Goal: Task Accomplishment & Management: Use online tool/utility

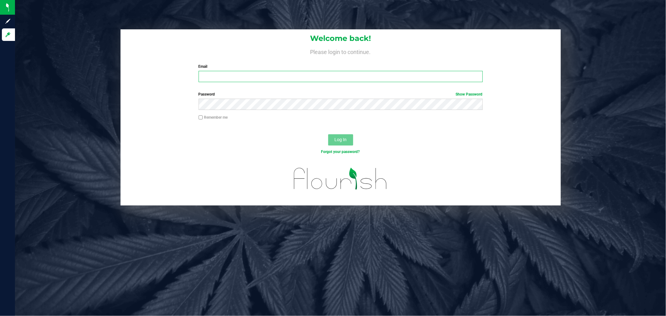
click at [249, 73] on input "Email" at bounding box center [341, 76] width 284 height 11
type input "[EMAIL_ADDRESS][DOMAIN_NAME]"
click at [328, 134] on button "Log In" at bounding box center [340, 139] width 25 height 11
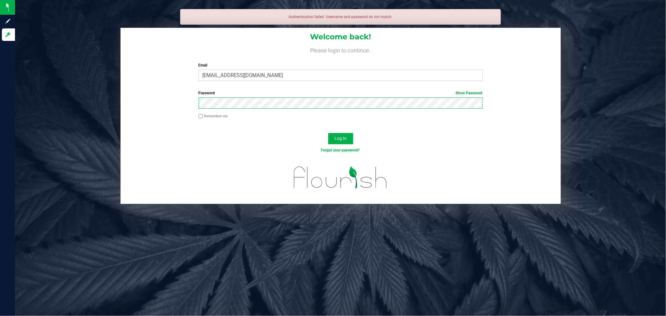
click at [328, 133] on button "Log In" at bounding box center [340, 138] width 25 height 11
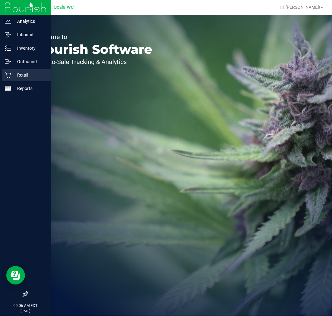
click at [11, 77] on p "Retail" at bounding box center [29, 74] width 37 height 7
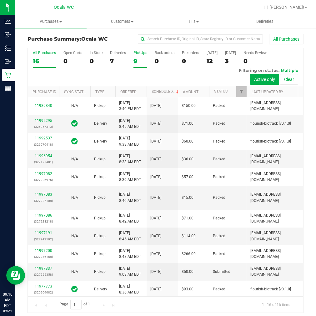
click at [141, 64] on div "9" at bounding box center [140, 60] width 14 height 7
click at [0, 0] on input "PickUps 9" at bounding box center [0, 0] width 0 height 0
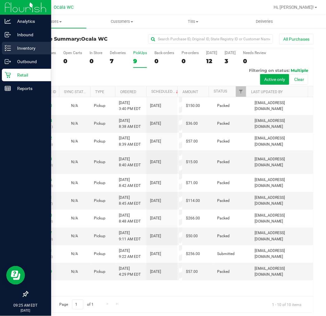
click at [13, 47] on p "Inventory" at bounding box center [29, 47] width 37 height 7
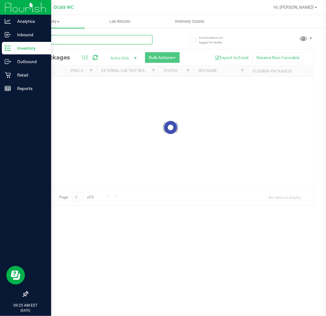
click at [79, 39] on input "text" at bounding box center [89, 39] width 125 height 9
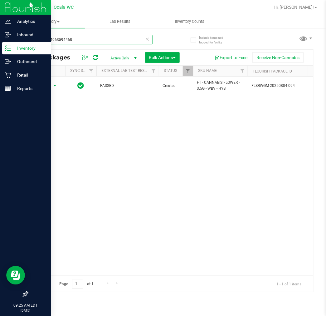
type input "6103464963594468"
click at [45, 87] on span "Action" at bounding box center [42, 85] width 17 height 9
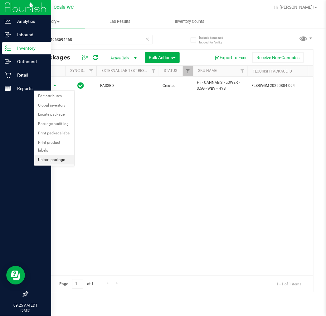
click at [65, 159] on li "Unlock package" at bounding box center [54, 159] width 40 height 9
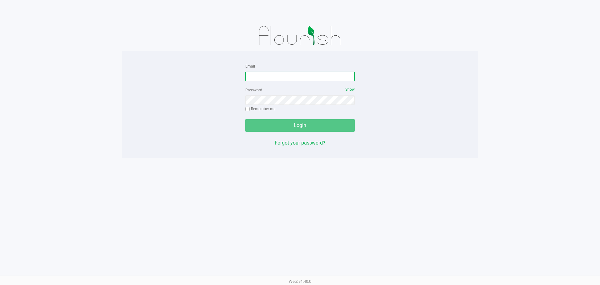
click at [296, 73] on input "Email" at bounding box center [299, 76] width 109 height 9
type input "[EMAIL_ADDRESS][DOMAIN_NAME]"
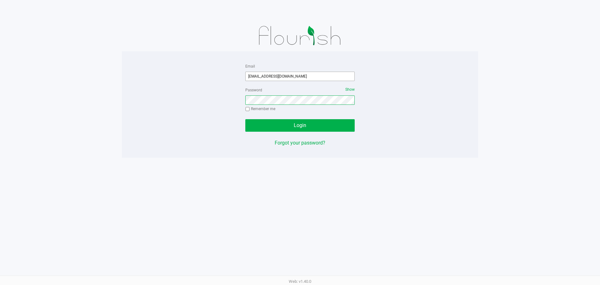
click at [245, 119] on button "Login" at bounding box center [299, 125] width 109 height 12
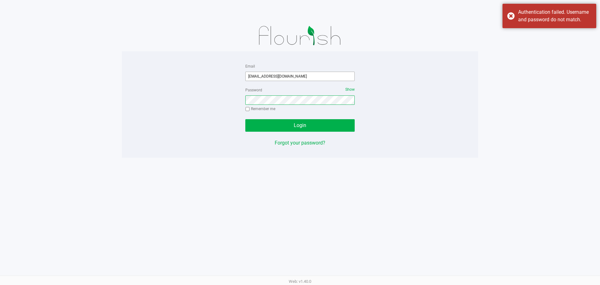
click at [245, 119] on button "Login" at bounding box center [299, 125] width 109 height 12
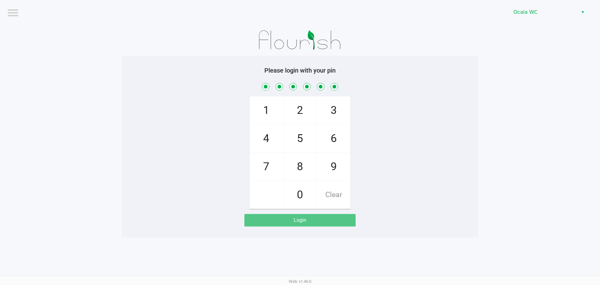
checkbox input "true"
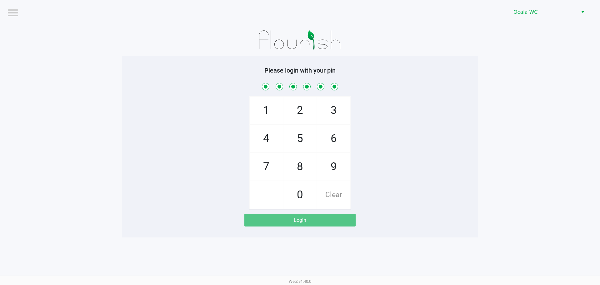
checkbox input "true"
